Goal: Navigation & Orientation: Find specific page/section

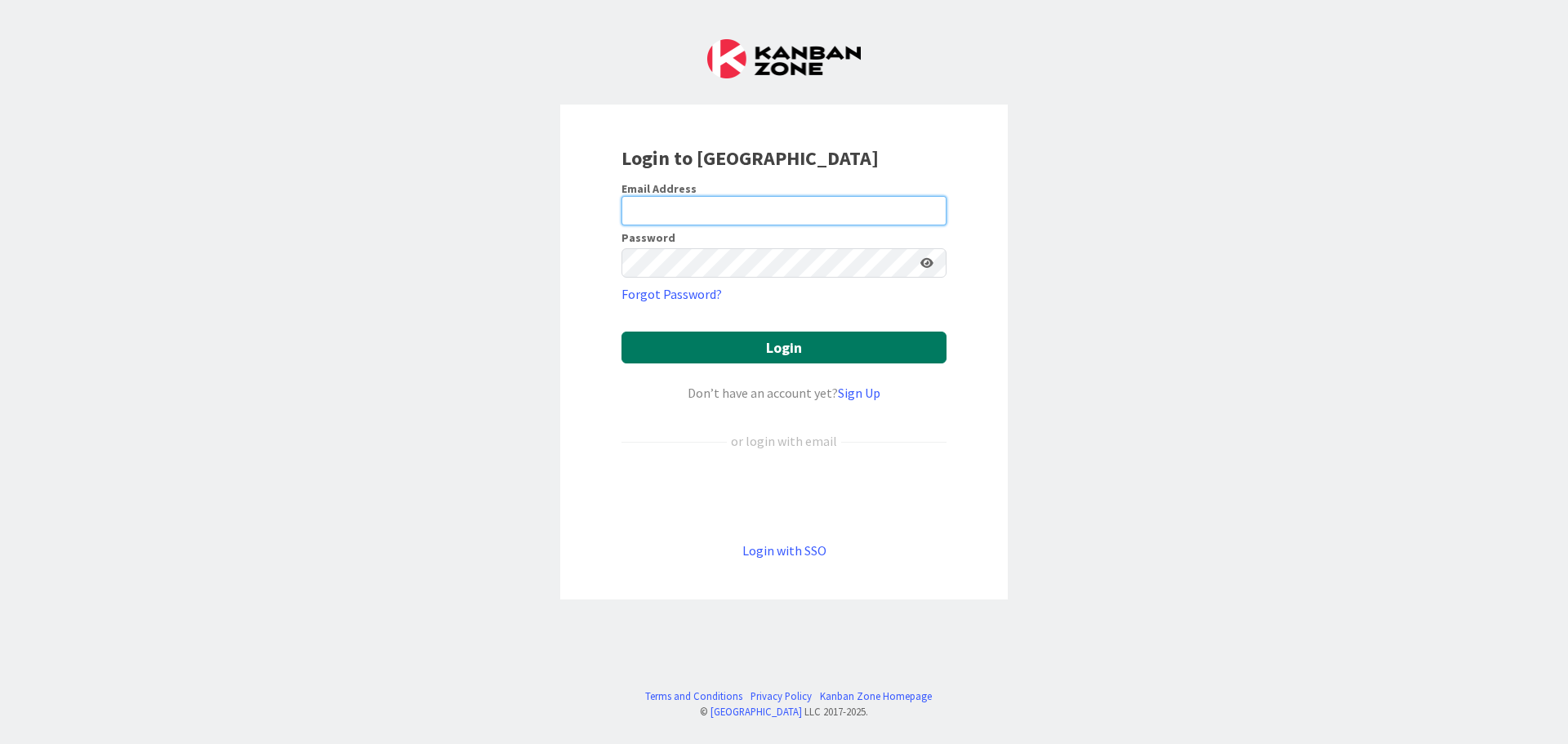
type input "[EMAIL_ADDRESS][DOMAIN_NAME]"
click at [681, 344] on button "Login" at bounding box center [784, 347] width 325 height 31
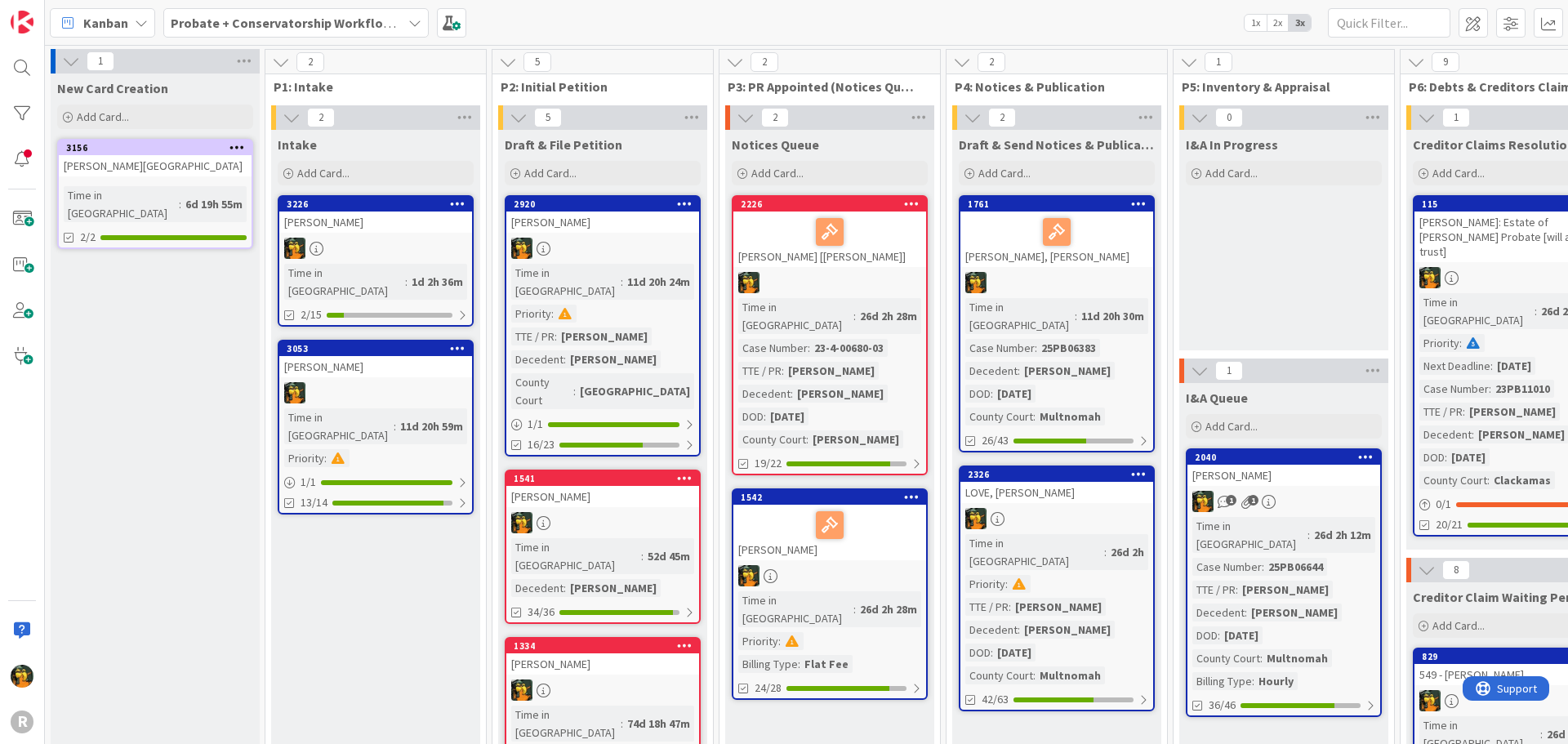
click at [78, 18] on div "Kanban" at bounding box center [102, 23] width 105 height 29
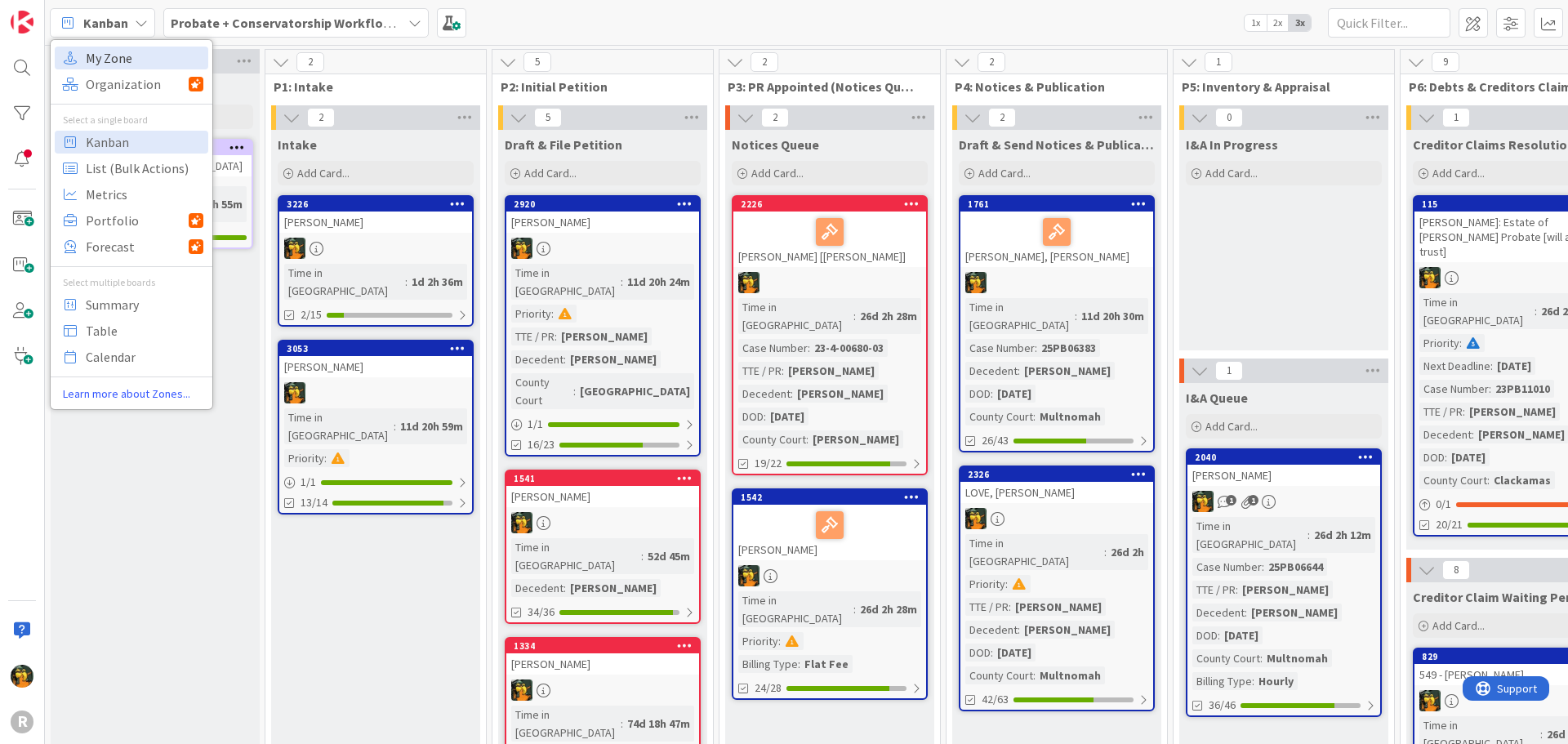
click at [98, 50] on span "My Zone" at bounding box center [144, 58] width 118 height 25
